Goal: Information Seeking & Learning: Learn about a topic

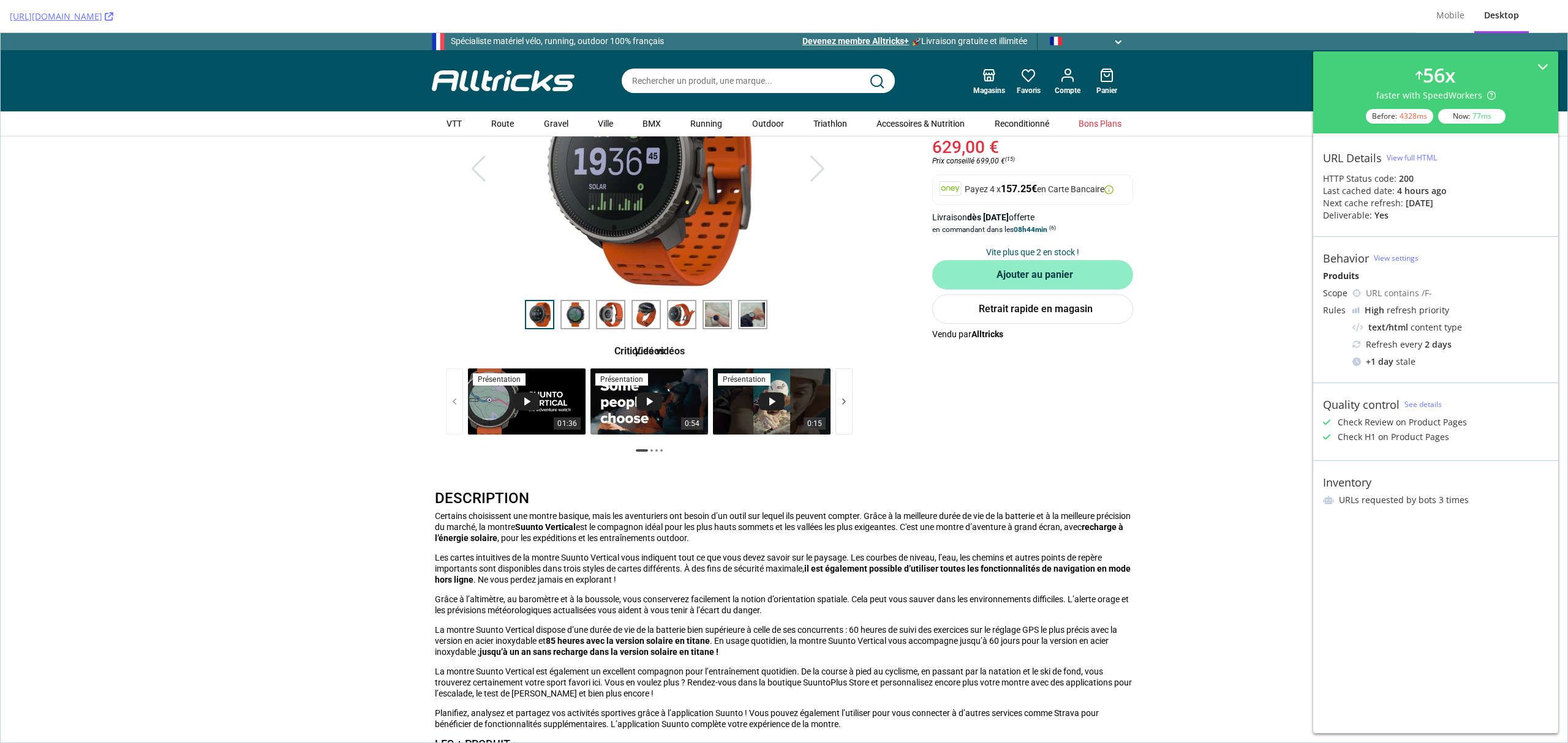
scroll to position [163, 0]
drag, startPoint x: 614, startPoint y: 350, endPoint x: 633, endPoint y: 351, distance: 19.0
click at [633, 351] on div "Critiques vidéos" at bounding box center [649, 351] width 435 height 15
click at [639, 351] on div "Critiques vidéos" at bounding box center [649, 351] width 435 height 15
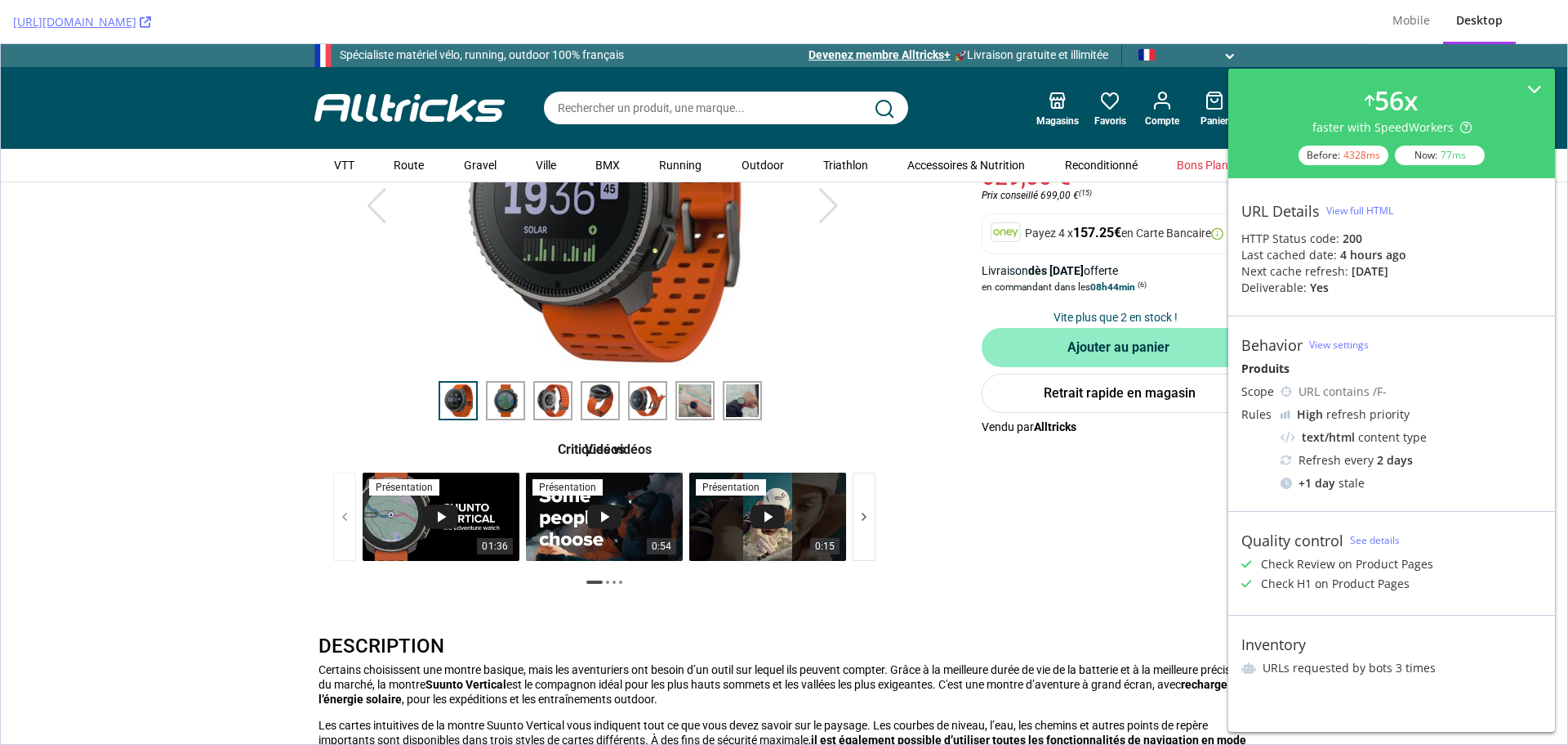
scroll to position [327, 0]
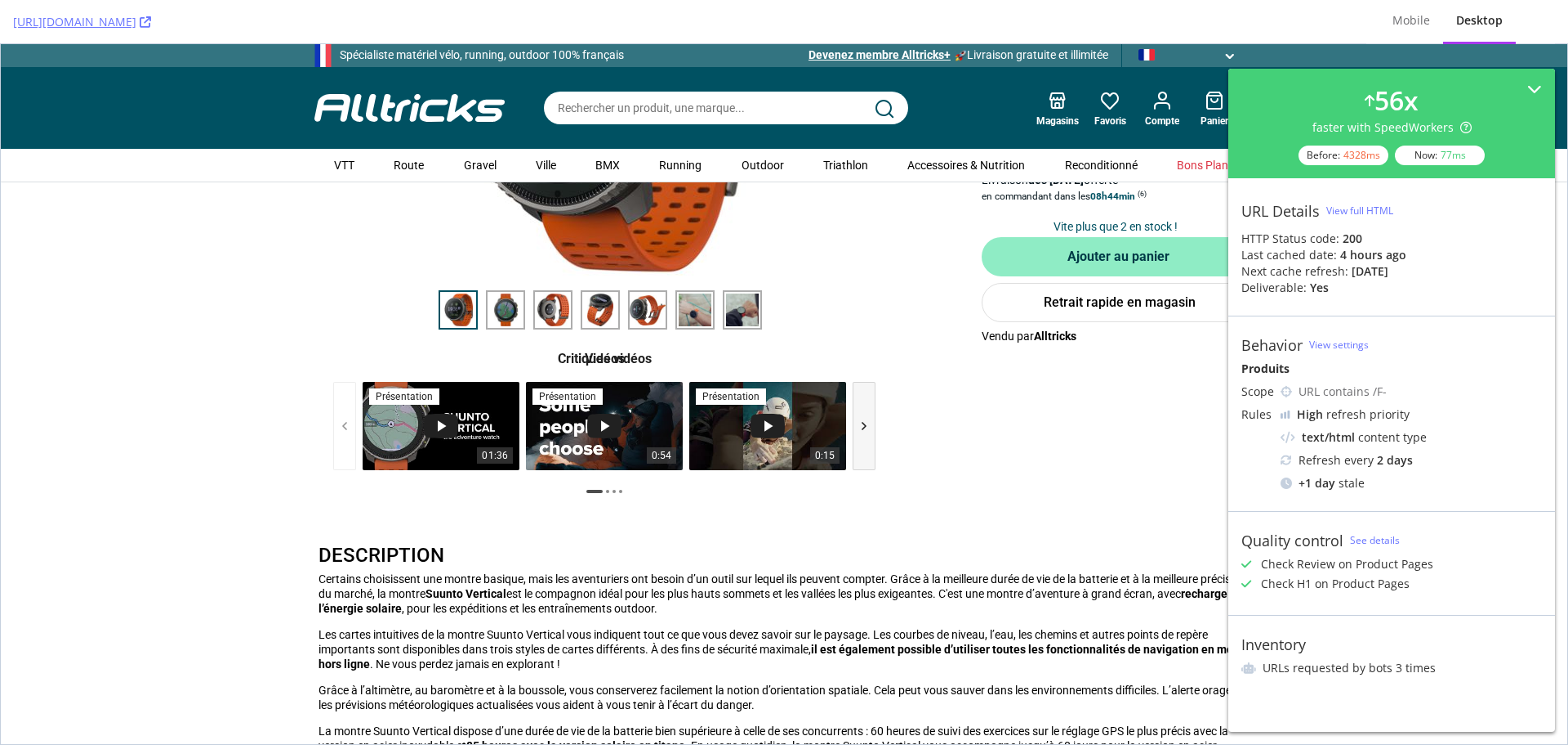
click at [864, 427] on icon "Faire défiler la sélection de vidéos vers la droite" at bounding box center [864, 425] width 20 height 20
click at [855, 431] on icon "Faire défiler la sélection de vidéos vers la droite" at bounding box center [864, 425] width 20 height 20
click at [740, 426] on div "0:15 présentation" at bounding box center [768, 425] width 157 height 88
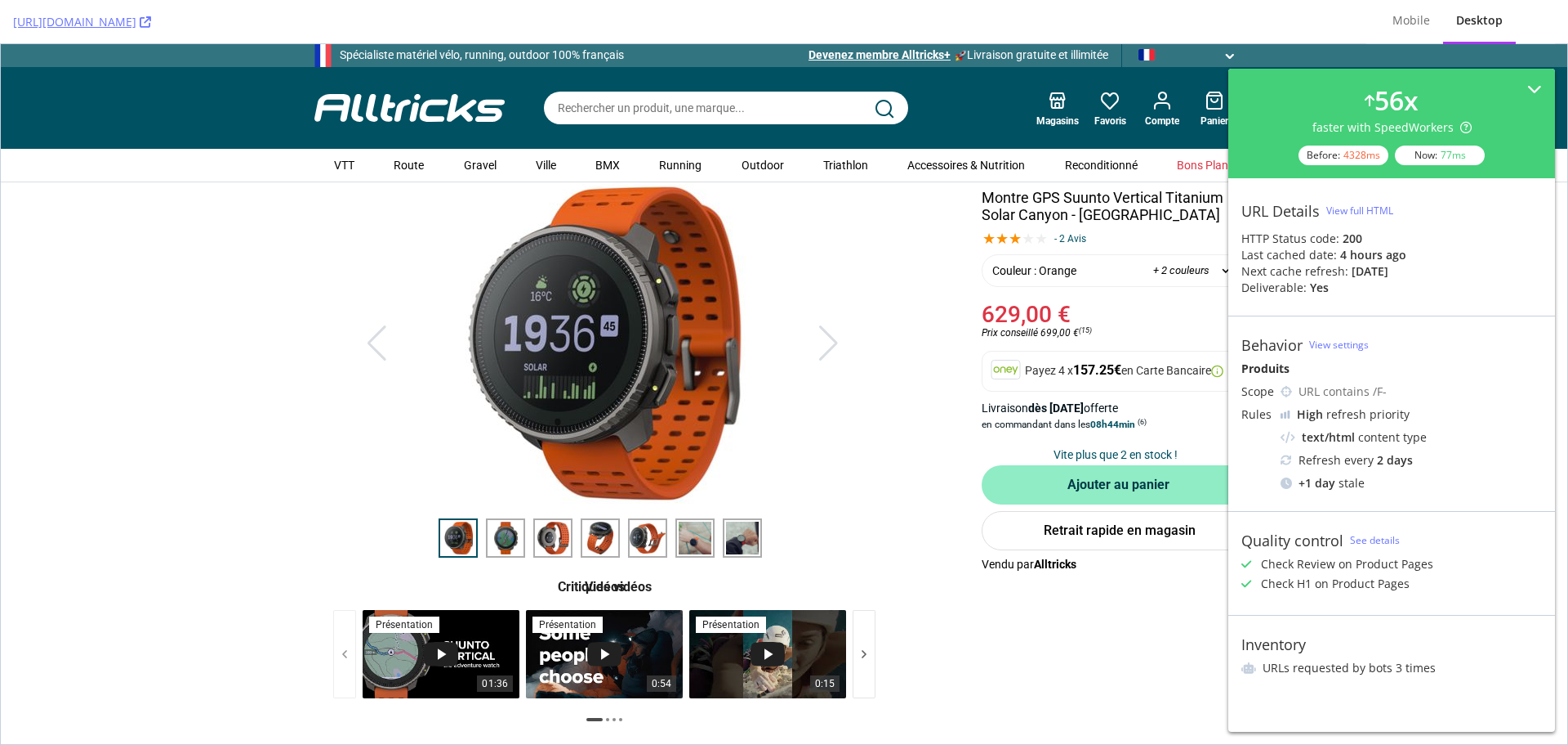
scroll to position [0, 0]
